Goal: Information Seeking & Learning: Learn about a topic

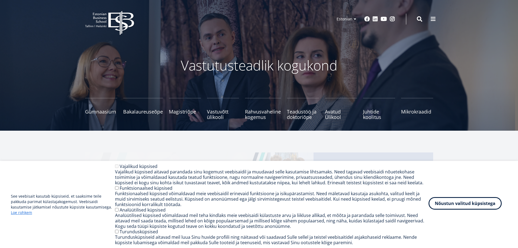
click at [448, 204] on button "Nõustun valitud küpsistega" at bounding box center [465, 203] width 73 height 13
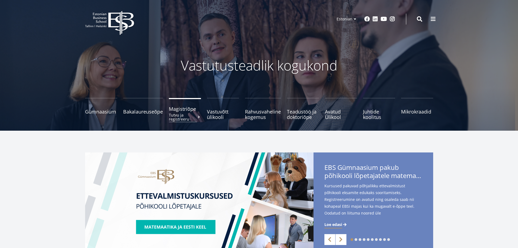
click at [184, 112] on link "Magistriõpe Tutvu ja registreeru" at bounding box center [185, 109] width 32 height 22
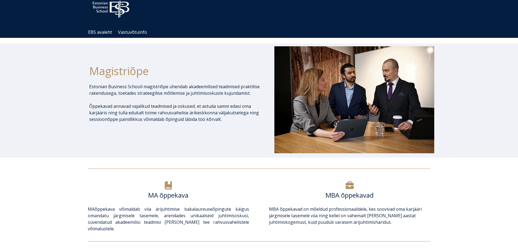
scroll to position [27, 0]
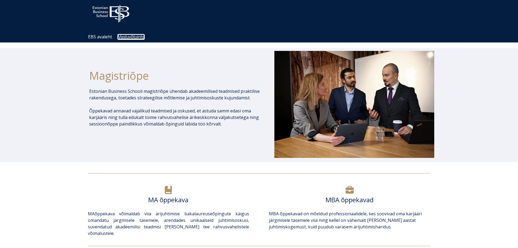
click at [129, 39] on link "Vastuvõtuinfo" at bounding box center [131, 37] width 26 height 5
